Goal: Task Accomplishment & Management: Manage account settings

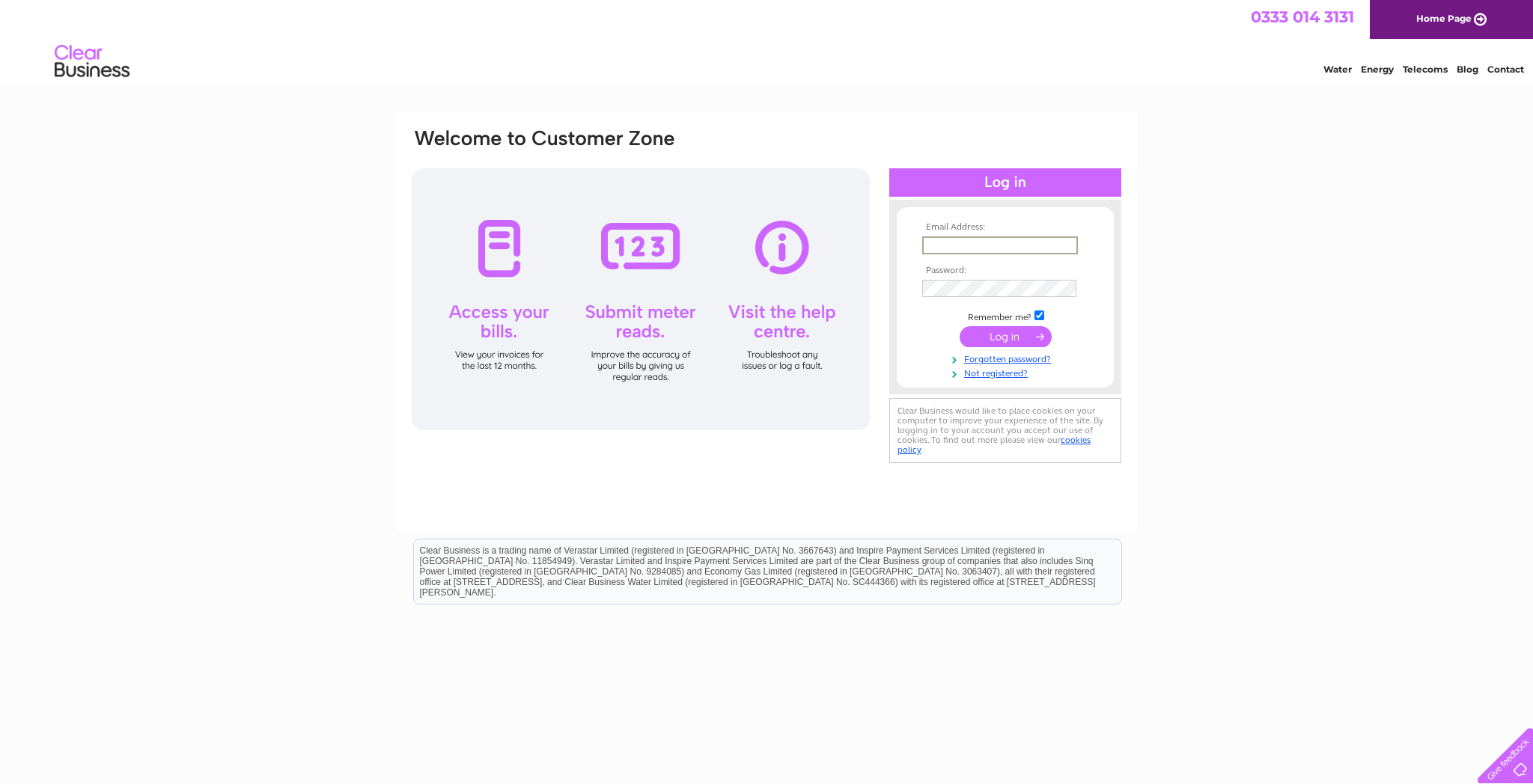
type input "[EMAIL_ADDRESS][DOMAIN_NAME]"
click at [1018, 329] on input "submit" at bounding box center [1006, 336] width 92 height 21
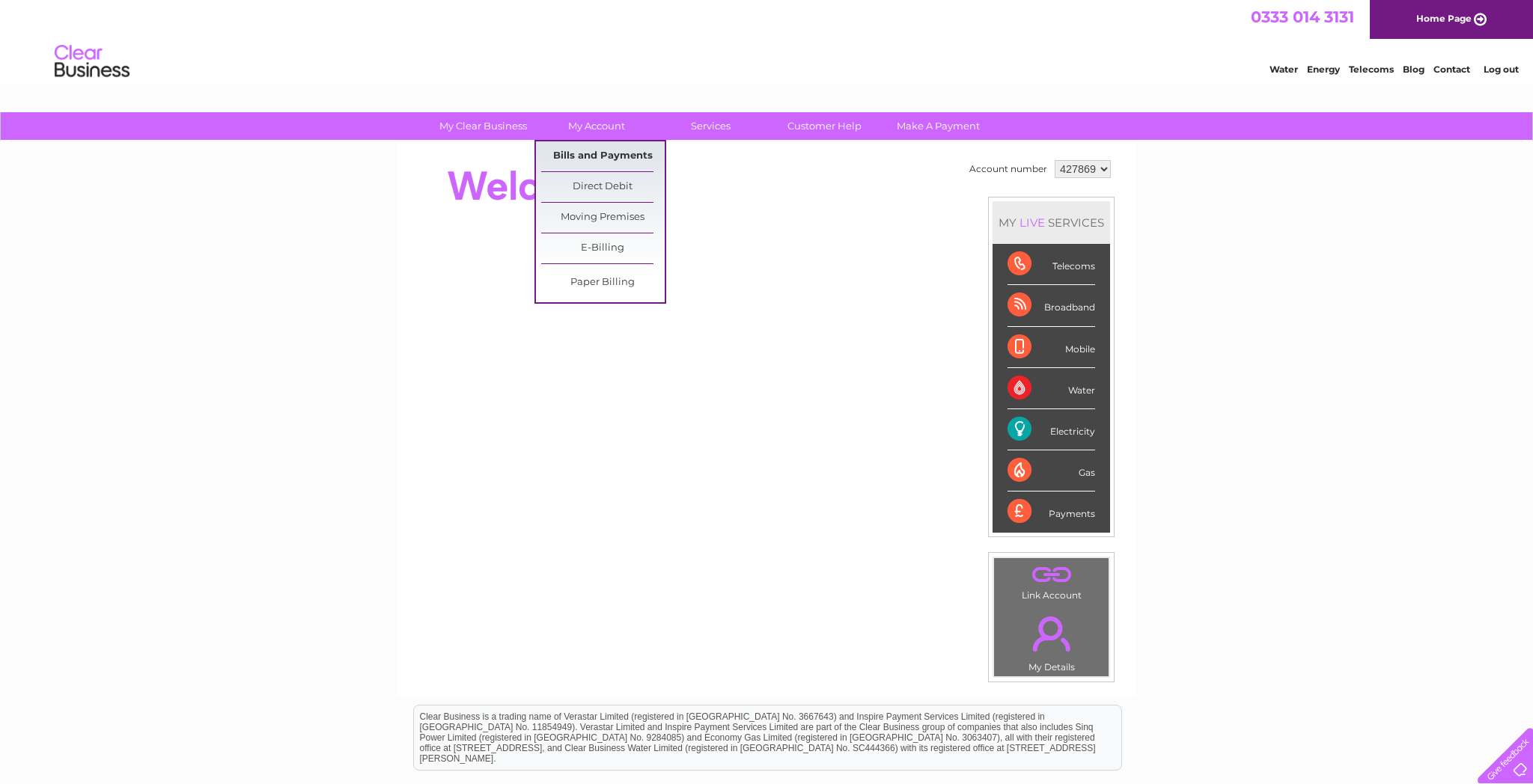
scroll to position [2, 1]
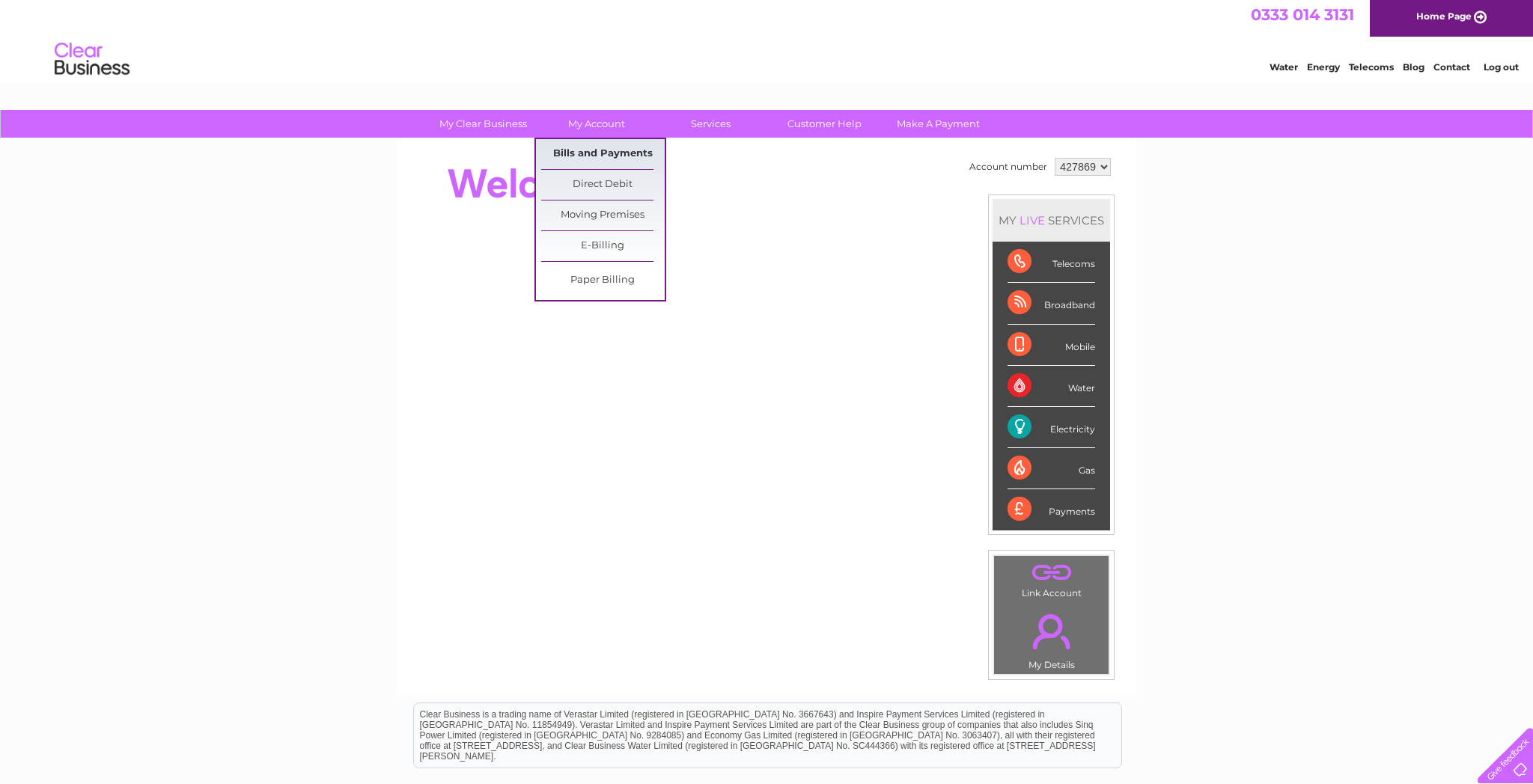
click at [615, 158] on link "Bills and Payments" at bounding box center [603, 154] width 124 height 30
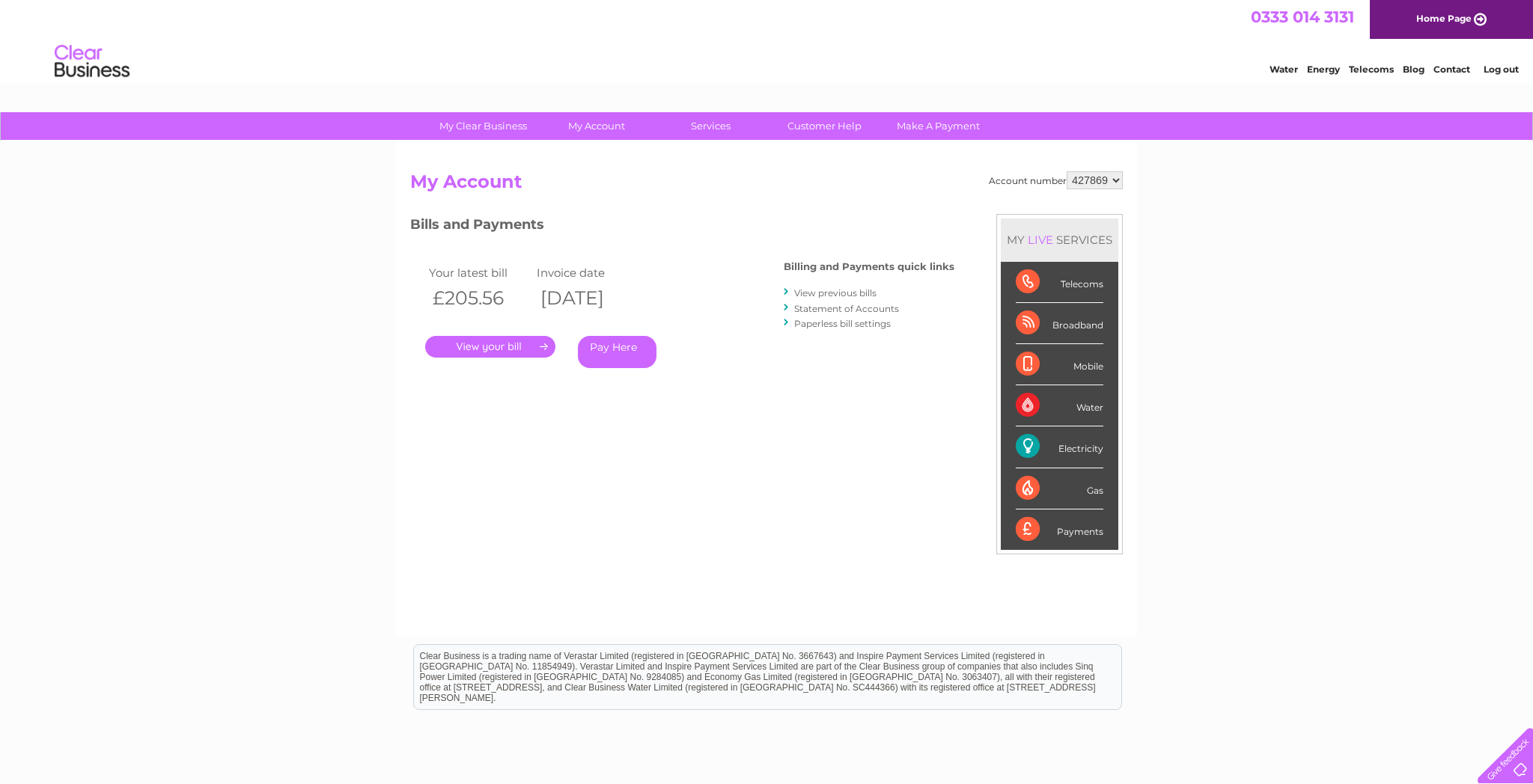
click at [477, 344] on link "." at bounding box center [490, 347] width 130 height 22
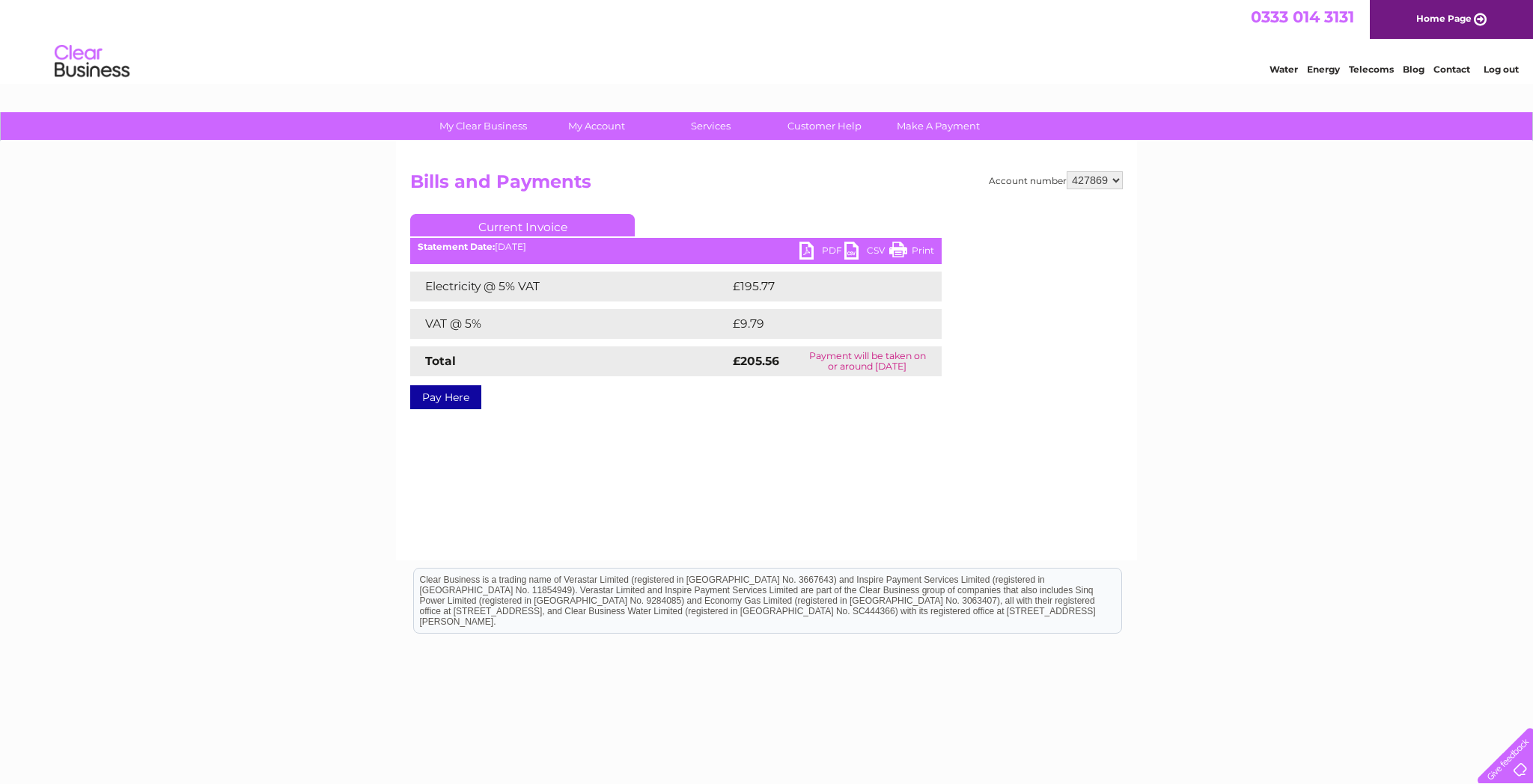
click at [818, 246] on link "PDF" at bounding box center [822, 253] width 45 height 22
